Goal: Transaction & Acquisition: Purchase product/service

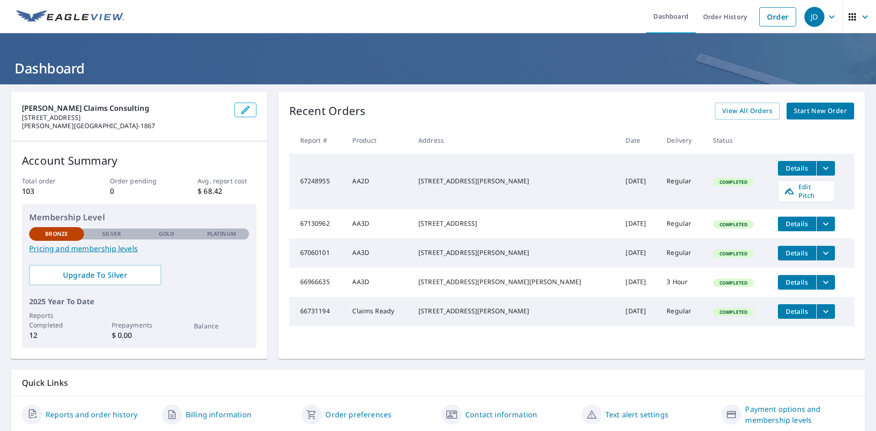
click at [783, 254] on span "Details" at bounding box center [796, 253] width 27 height 9
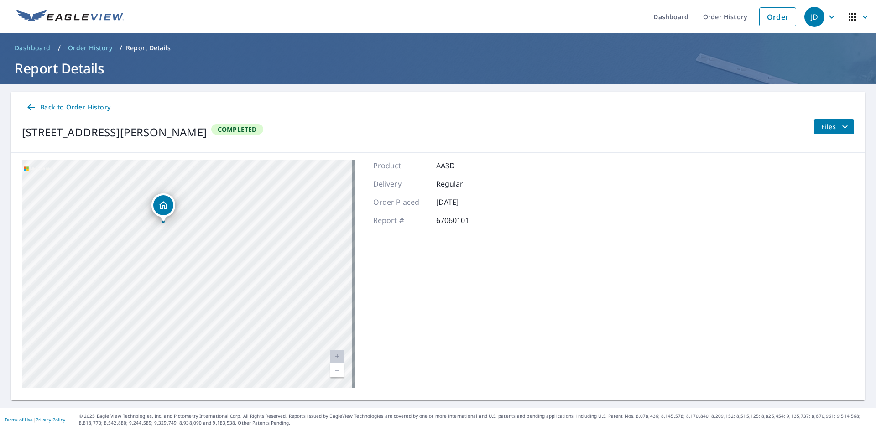
drag, startPoint x: 93, startPoint y: 272, endPoint x: 384, endPoint y: 304, distance: 292.8
click at [384, 304] on div "[STREET_ADDRESS][PERSON_NAME] Aerial Road A standard road map Aerial A detailed…" at bounding box center [438, 274] width 854 height 243
click at [364, 331] on div "[STREET_ADDRESS][PERSON_NAME] Aerial Road A standard road map Aerial A detailed…" at bounding box center [438, 274] width 854 height 243
click at [338, 369] on link "Current Level 20, Zoom Out" at bounding box center [337, 371] width 14 height 14
click at [62, 105] on span "Back to Order History" at bounding box center [68, 107] width 85 height 11
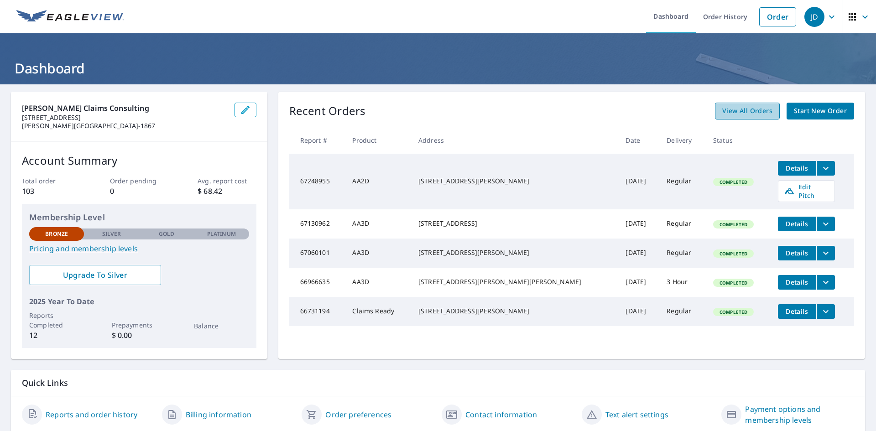
click at [729, 113] on span "View All Orders" at bounding box center [747, 110] width 50 height 11
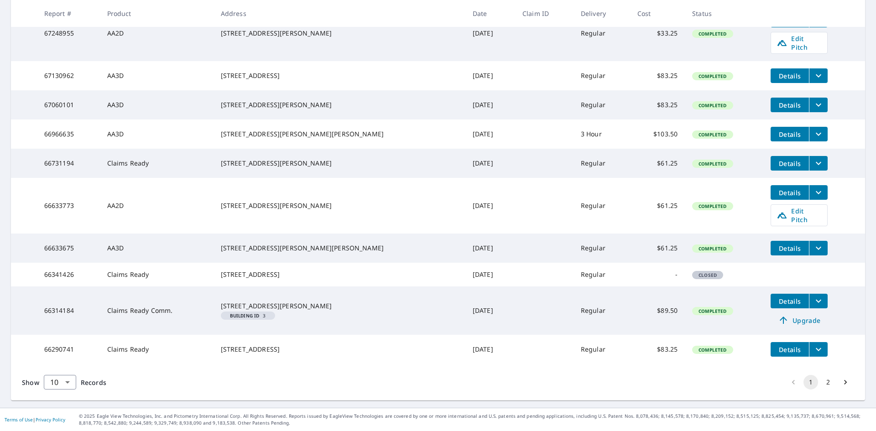
scroll to position [215, 0]
click at [821, 382] on button "2" at bounding box center [828, 382] width 15 height 15
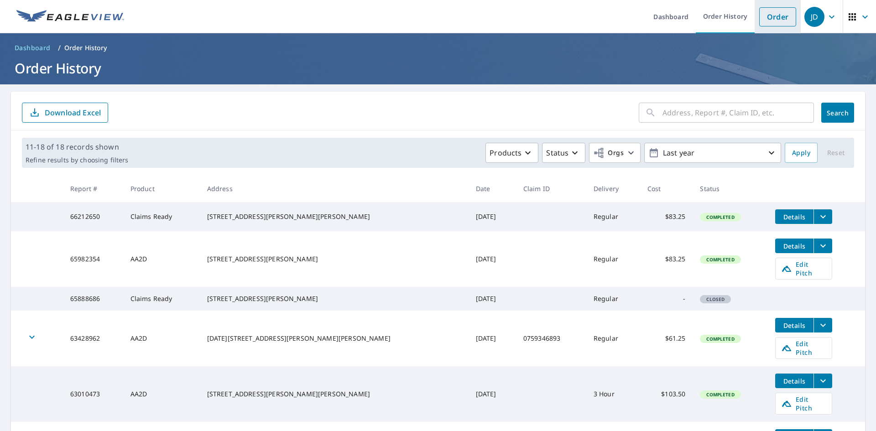
click at [778, 17] on link "Order" at bounding box center [777, 16] width 37 height 19
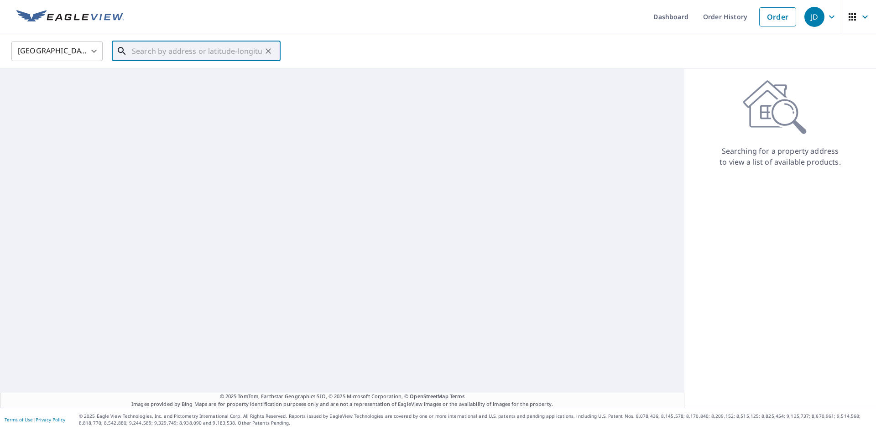
click at [220, 54] on input "text" at bounding box center [197, 51] width 130 height 26
paste input "938 N Broadway Ave, Wichita, KS 67214"
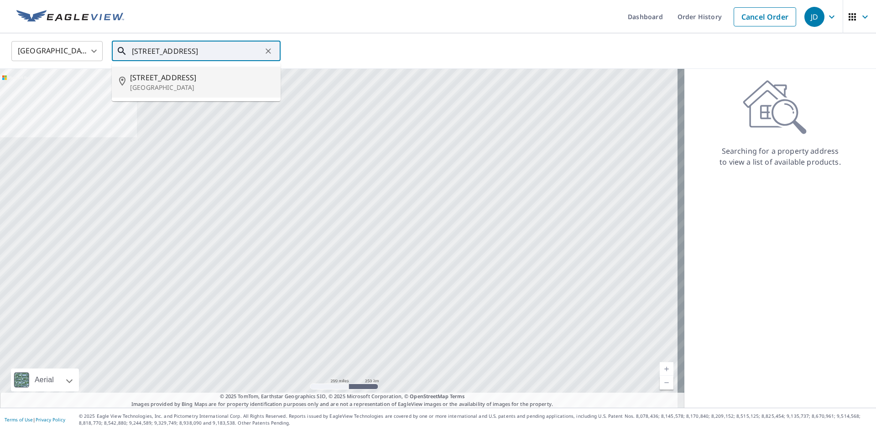
click at [185, 78] on span "938 N Broadway Ave" at bounding box center [201, 77] width 143 height 11
type input "938 N Broadway Ave Wichita, KS 67214"
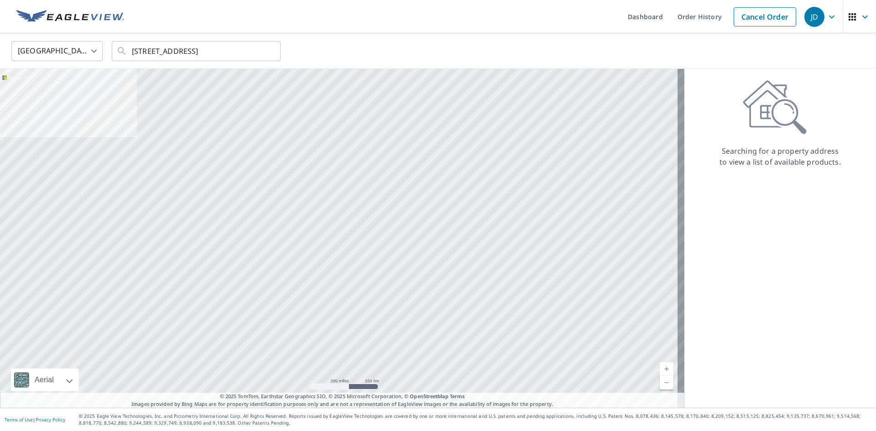
scroll to position [0, 0]
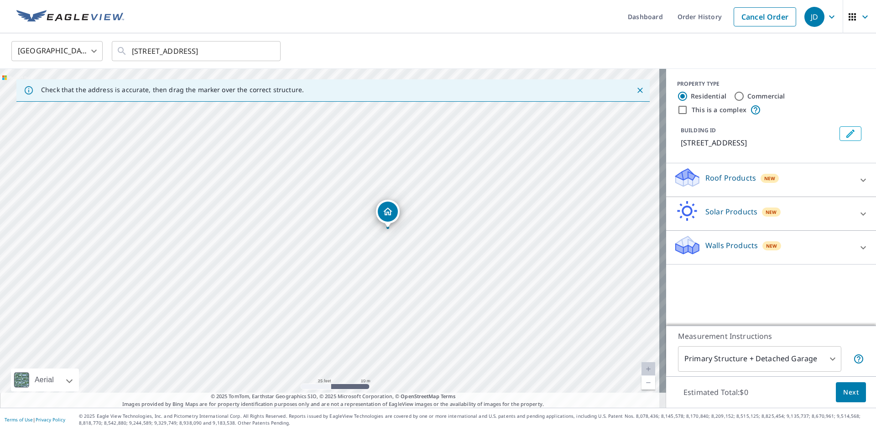
click at [707, 176] on p "Roof Products" at bounding box center [730, 177] width 51 height 11
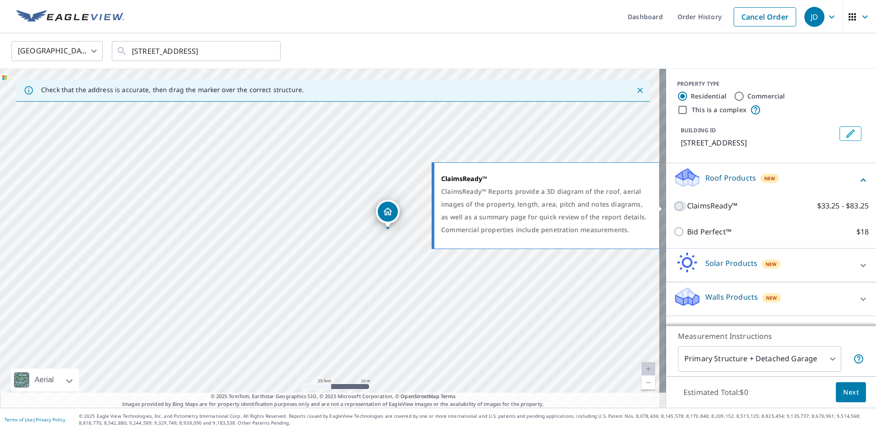
click at [673, 205] on input "ClaimsReady™ $33.25 - $83.25" at bounding box center [680, 206] width 14 height 11
checkbox input "true"
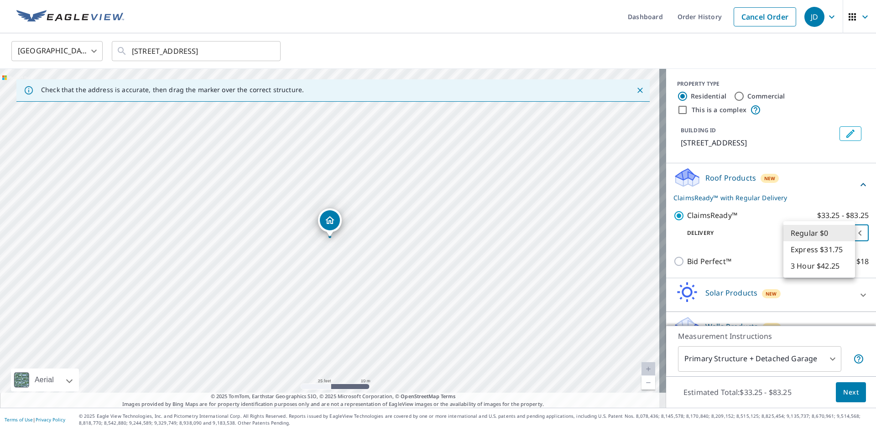
click at [811, 232] on body "JD JD Dashboard Order History Cancel Order JD United States US ​ 938 N Broadway…" at bounding box center [438, 215] width 876 height 431
click at [802, 231] on li "Regular $0" at bounding box center [819, 233] width 72 height 16
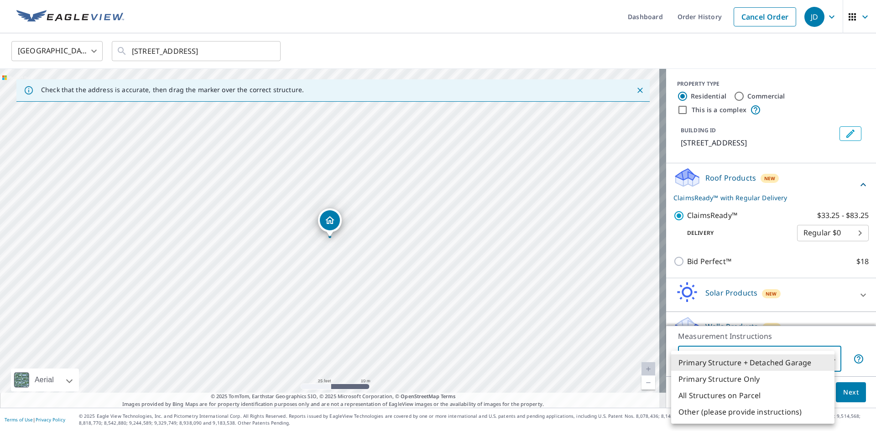
click at [773, 361] on body "JD JD Dashboard Order History Cancel Order JD United States US ​ 938 N Broadway…" at bounding box center [438, 215] width 876 height 431
click at [744, 380] on li "Primary Structure Only" at bounding box center [752, 379] width 163 height 16
type input "2"
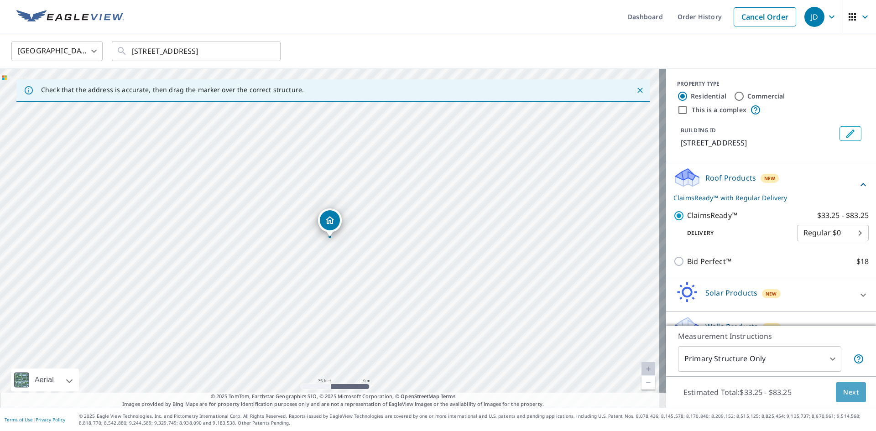
click at [849, 391] on span "Next" at bounding box center [851, 392] width 16 height 11
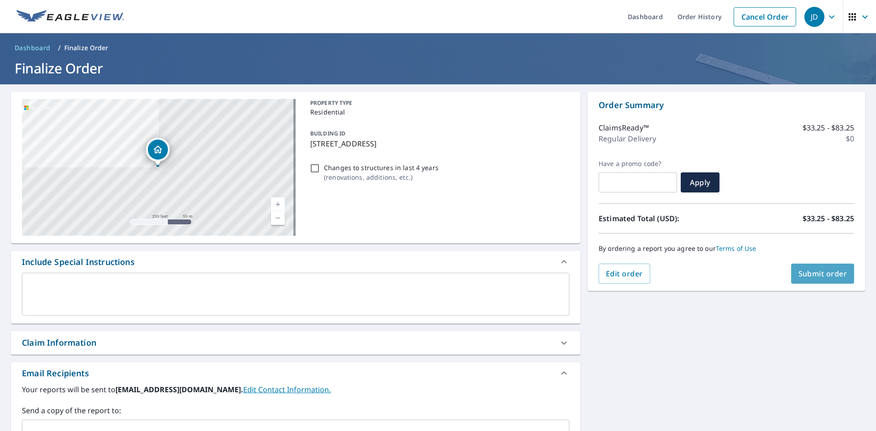
click at [809, 273] on span "Submit order" at bounding box center [822, 274] width 49 height 10
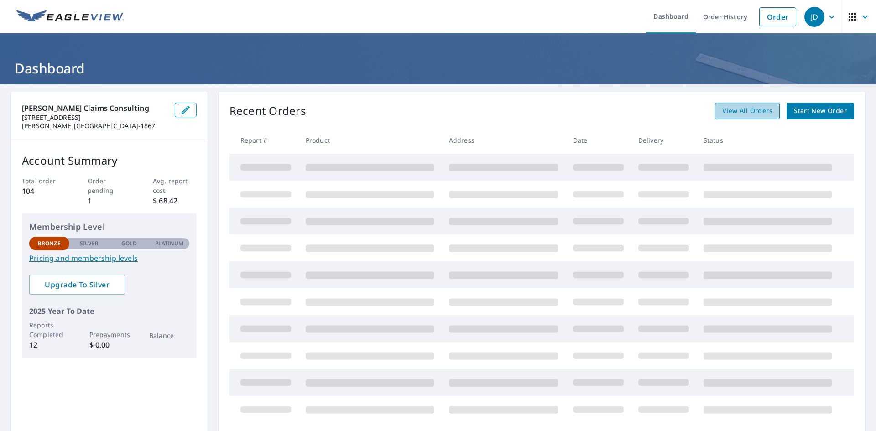
click at [731, 111] on span "View All Orders" at bounding box center [747, 110] width 50 height 11
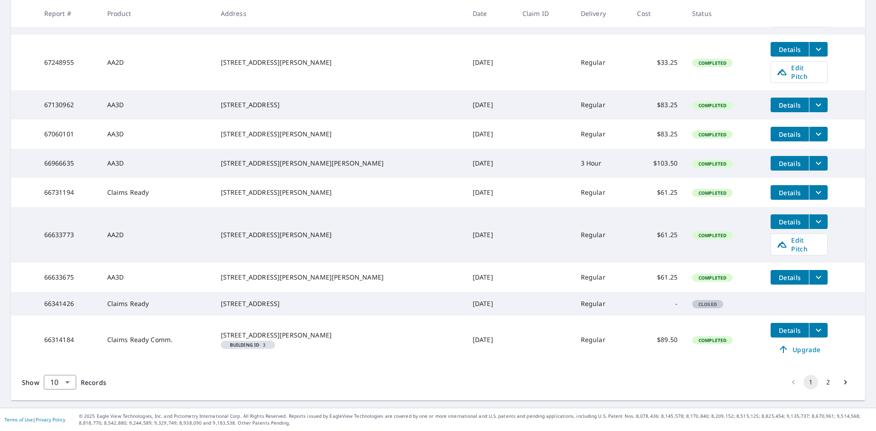
scroll to position [215, 0]
click at [821, 385] on button "2" at bounding box center [828, 382] width 15 height 15
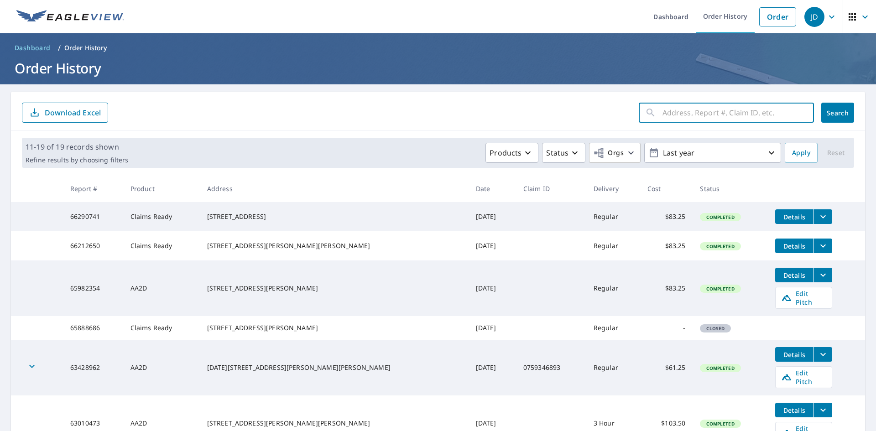
click at [712, 112] on input "text" at bounding box center [737, 113] width 151 height 26
paste input "7513 77th St • Chaska, MN 55318"
type input "7513 77th St • Chaska, MN 55318"
click at [839, 113] on span "Search" at bounding box center [837, 113] width 18 height 9
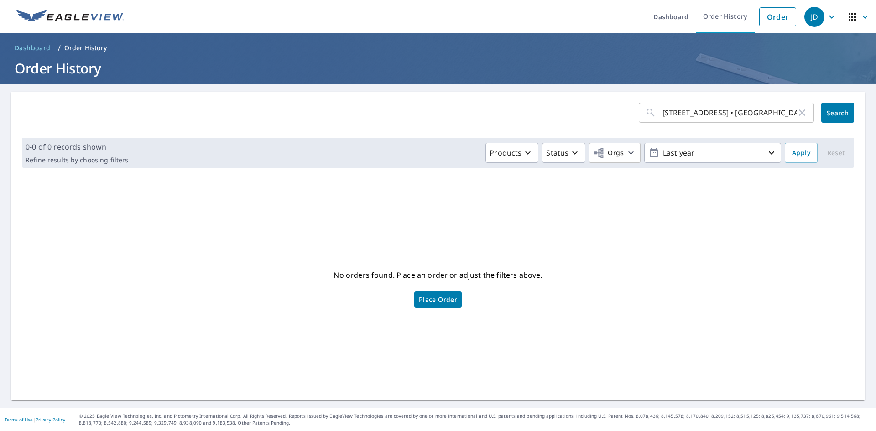
click at [443, 297] on span "Place Order" at bounding box center [438, 299] width 38 height 5
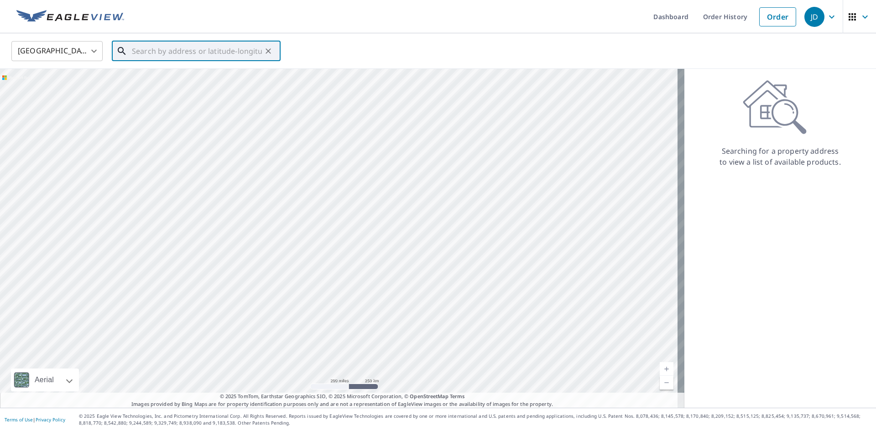
click at [204, 53] on input "text" at bounding box center [197, 51] width 130 height 26
paste input "7513 77th St • Chaska, MN 55318"
click at [181, 54] on input "7513 77th St • Chaska, MN 55318" at bounding box center [197, 51] width 130 height 26
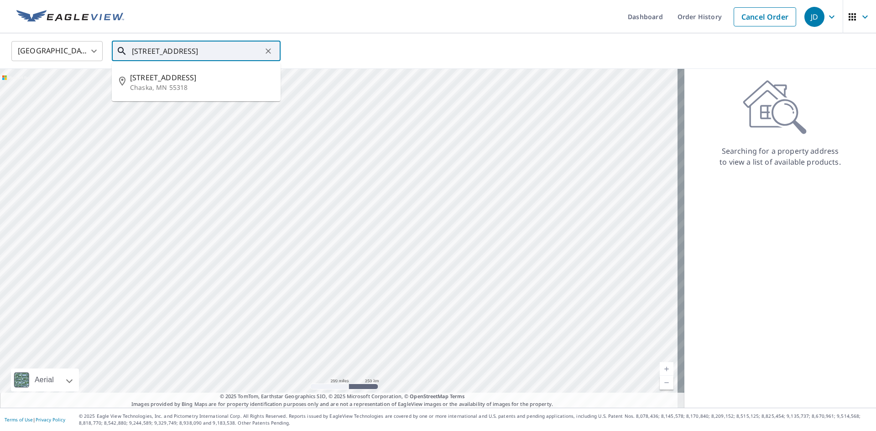
type input "7513 77th St Chaska, MN 55318"
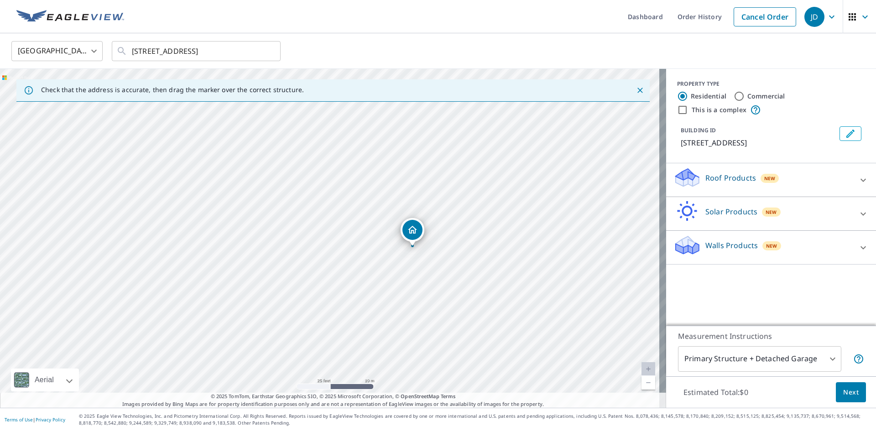
drag, startPoint x: 448, startPoint y: 228, endPoint x: 429, endPoint y: 261, distance: 39.0
click at [429, 261] on div "7513 W 77th St Chaska, MN 55318" at bounding box center [333, 238] width 666 height 339
click at [688, 173] on icon at bounding box center [686, 177] width 27 height 21
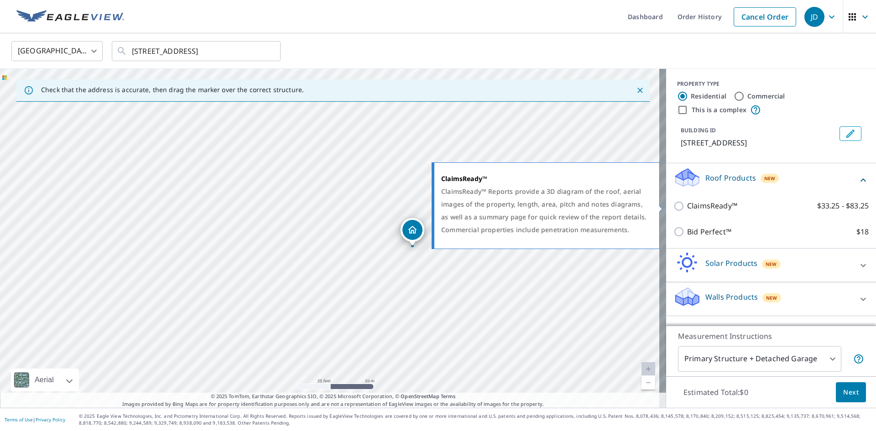
click at [698, 206] on p "ClaimsReady™" at bounding box center [712, 205] width 50 height 11
click at [687, 206] on input "ClaimsReady™ $33.25 - $83.25" at bounding box center [680, 206] width 14 height 11
checkbox input "true"
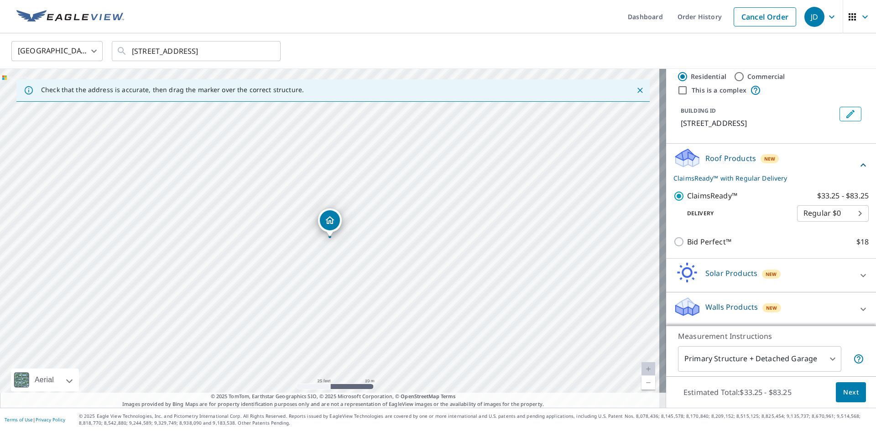
scroll to position [20, 0]
click at [754, 359] on body "JD JD Dashboard Order History Cancel Order JD United States US ​ 7513 77th St C…" at bounding box center [438, 215] width 876 height 431
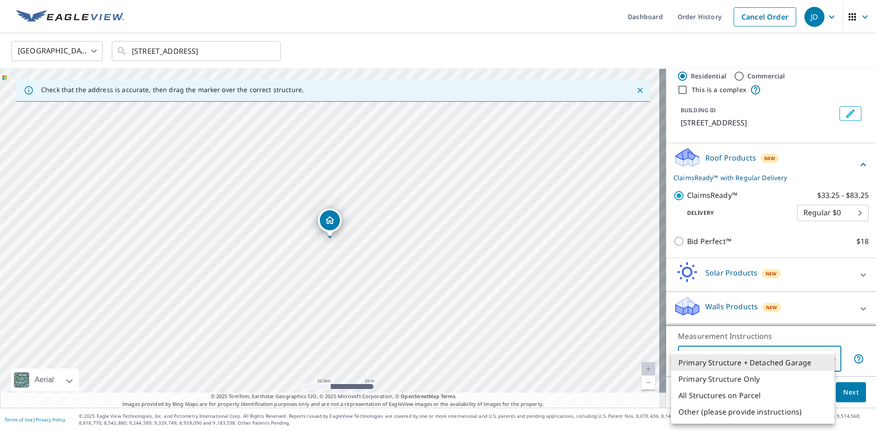
click at [726, 378] on li "Primary Structure Only" at bounding box center [752, 379] width 163 height 16
type input "2"
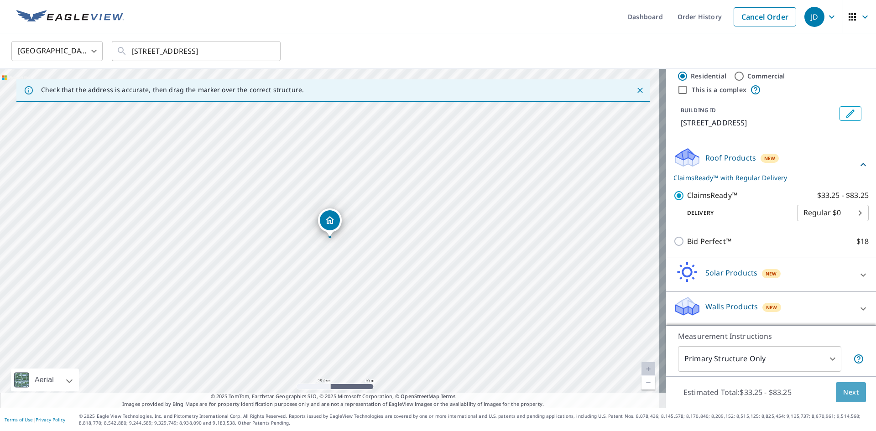
click at [854, 392] on button "Next" at bounding box center [851, 392] width 30 height 21
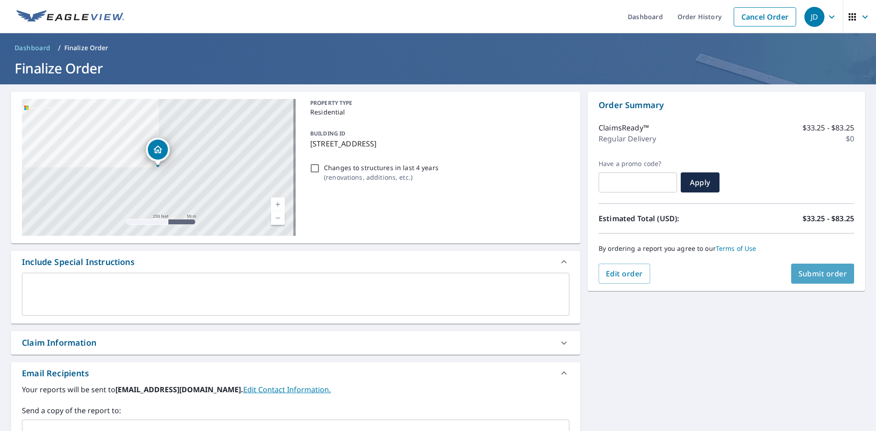
click at [836, 271] on span "Submit order" at bounding box center [822, 274] width 49 height 10
